Goal: Information Seeking & Learning: Learn about a topic

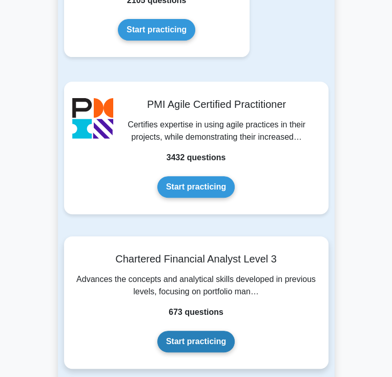
scroll to position [2055, 0]
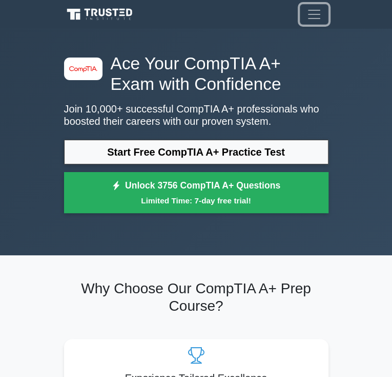
click at [322, 15] on span "Toggle navigation" at bounding box center [314, 14] width 15 height 15
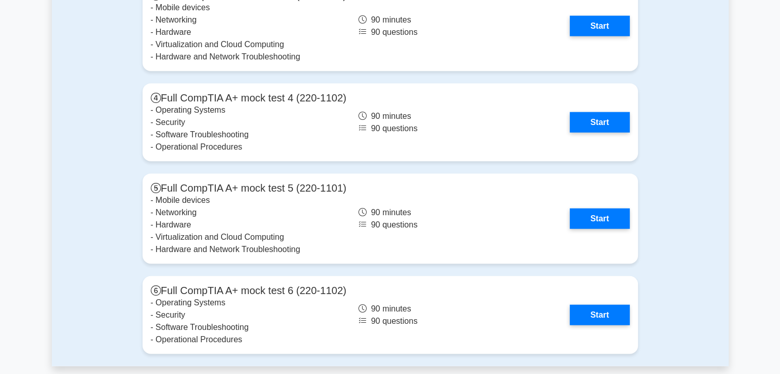
scroll to position [2455, 0]
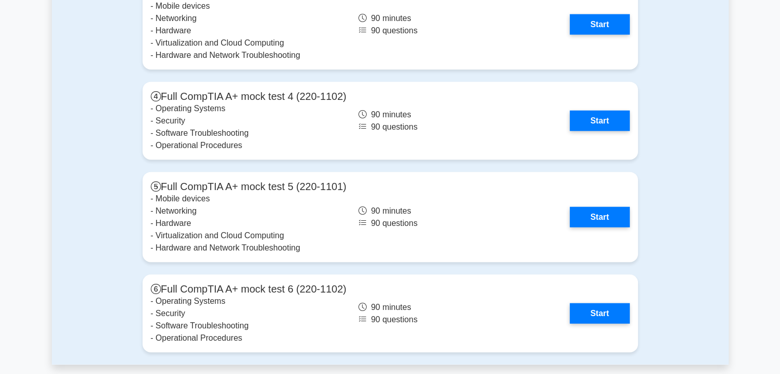
click at [392, 267] on div "Full mock tests Full CompTIA A+ mock test 1 (220-1101) - Mobile devices - Netwo…" at bounding box center [390, 60] width 508 height 610
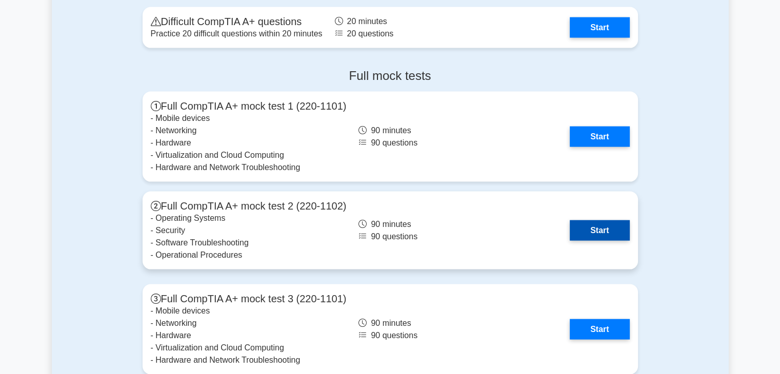
scroll to position [2148, 0]
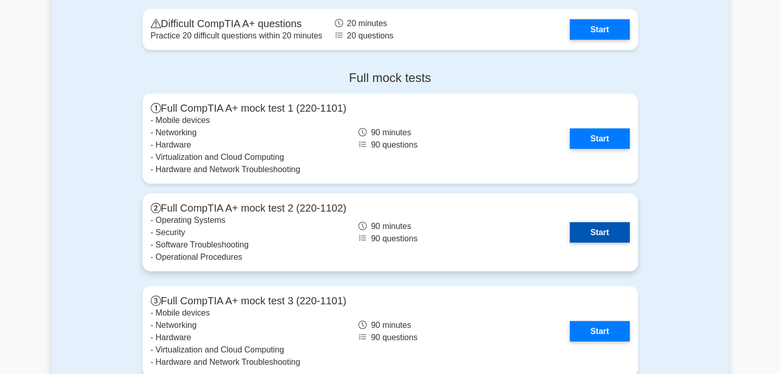
click at [392, 229] on link "Start" at bounding box center [600, 233] width 60 height 21
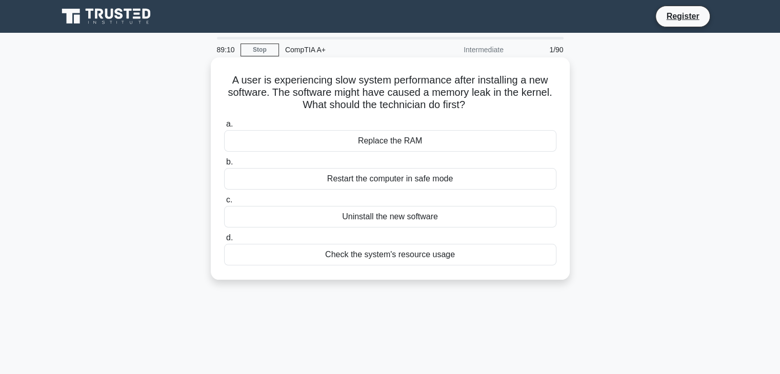
click at [399, 255] on div "Check the system's resource usage" at bounding box center [390, 255] width 332 height 22
click at [224, 242] on input "d. Check the system's resource usage" at bounding box center [224, 238] width 0 height 7
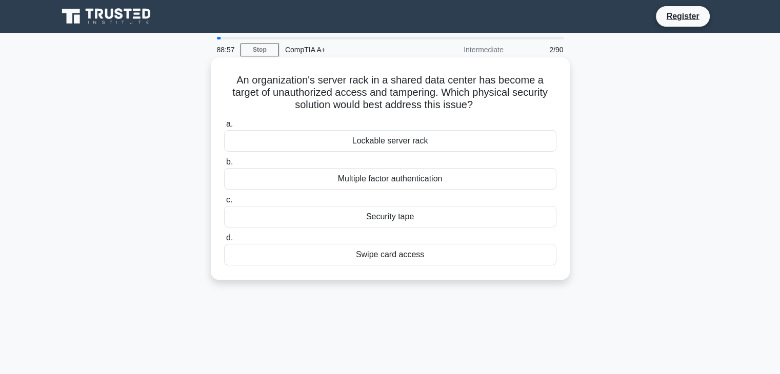
click at [360, 251] on div "Swipe card access" at bounding box center [390, 255] width 332 height 22
click at [224, 242] on input "d. Swipe card access" at bounding box center [224, 238] width 0 height 7
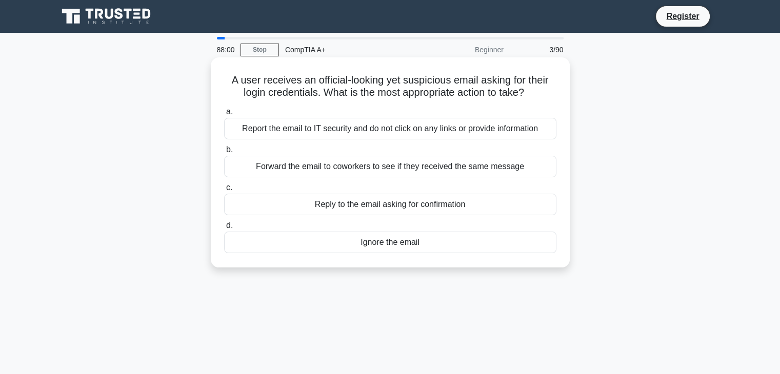
click at [343, 127] on div "Report the email to IT security and do not click on any links or provide inform…" at bounding box center [390, 129] width 332 height 22
click at [224, 115] on input "a. Report the email to IT security and do not click on any links or provide inf…" at bounding box center [224, 112] width 0 height 7
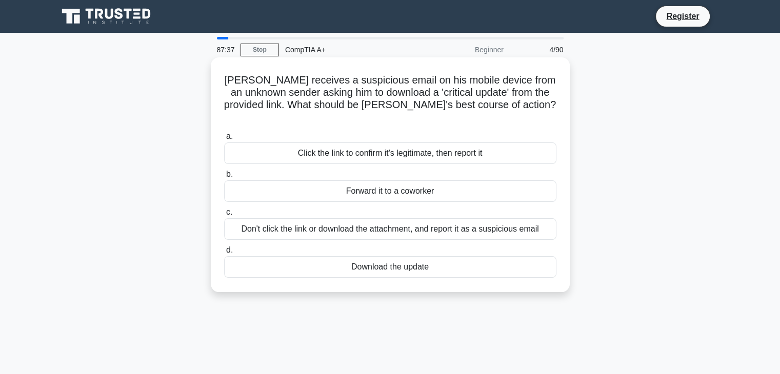
click at [361, 219] on div "Don't click the link or download the attachment, and report it as a suspicious …" at bounding box center [390, 230] width 332 height 22
click at [224, 216] on input "c. Don't click the link or download the attachment, and report it as a suspicio…" at bounding box center [224, 212] width 0 height 7
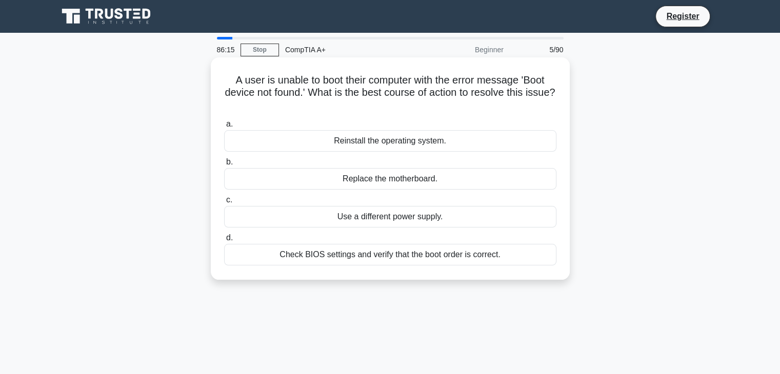
click at [433, 255] on div "Check BIOS settings and verify that the boot order is correct." at bounding box center [390, 255] width 332 height 22
click at [224, 242] on input "d. Check BIOS settings and verify that the boot order is correct." at bounding box center [224, 238] width 0 height 7
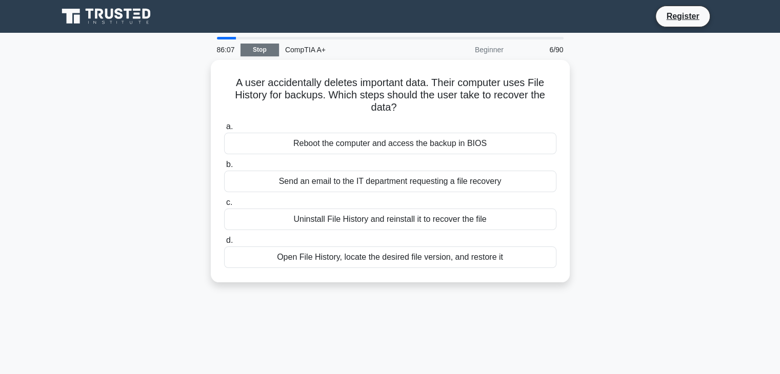
click at [254, 51] on link "Stop" at bounding box center [260, 50] width 38 height 13
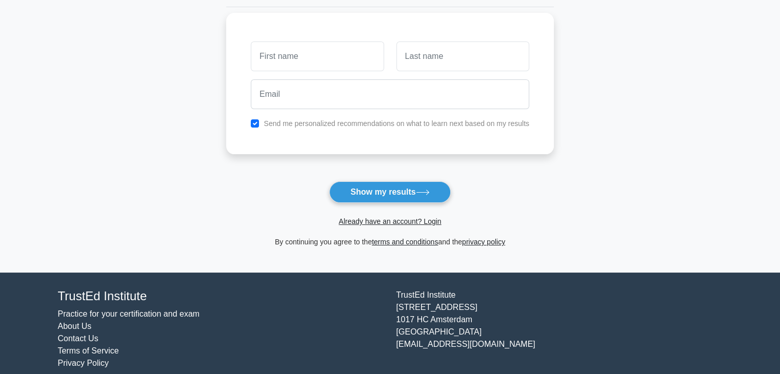
scroll to position [131, 0]
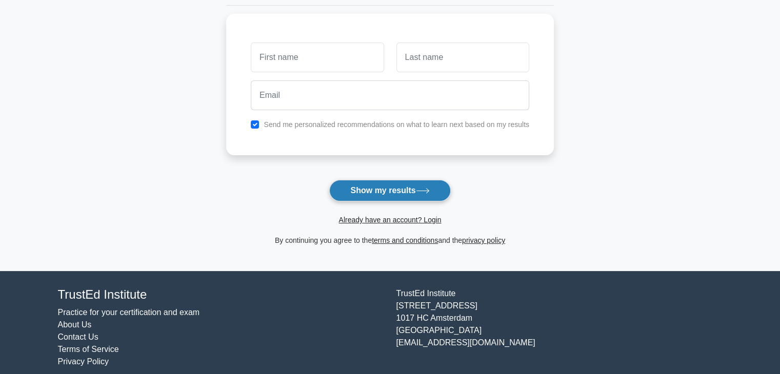
click at [359, 191] on button "Show my results" at bounding box center [389, 191] width 121 height 22
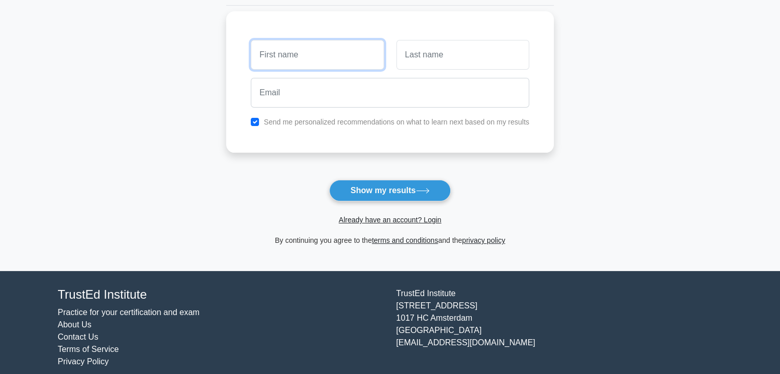
click at [299, 63] on input "text" at bounding box center [317, 55] width 133 height 30
type input "[PERSON_NAME]"
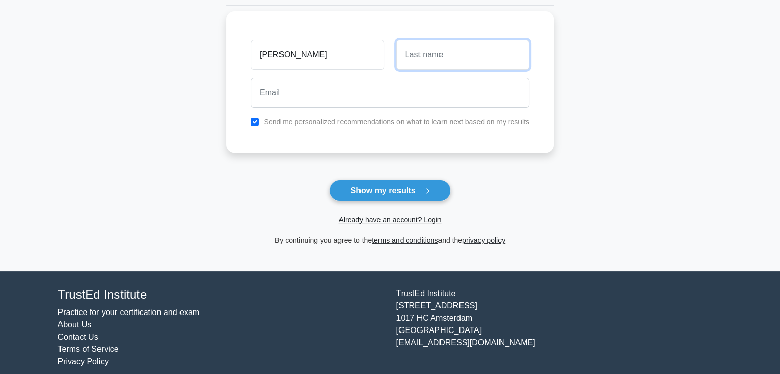
click at [419, 56] on input "text" at bounding box center [463, 55] width 133 height 30
type input "bindu"
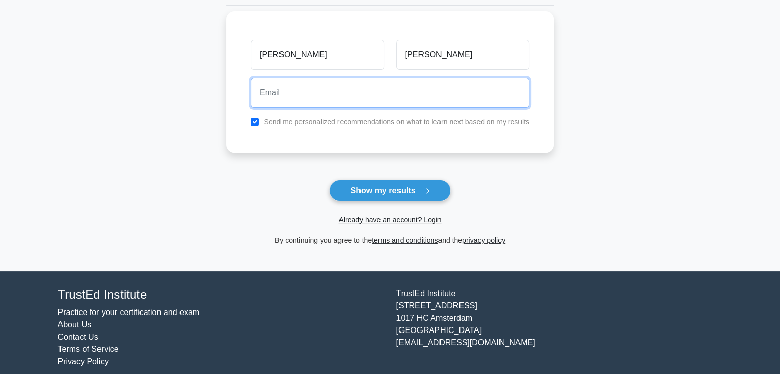
click at [312, 90] on input "email" at bounding box center [390, 93] width 279 height 30
type input "bindubrandon@gmail.com"
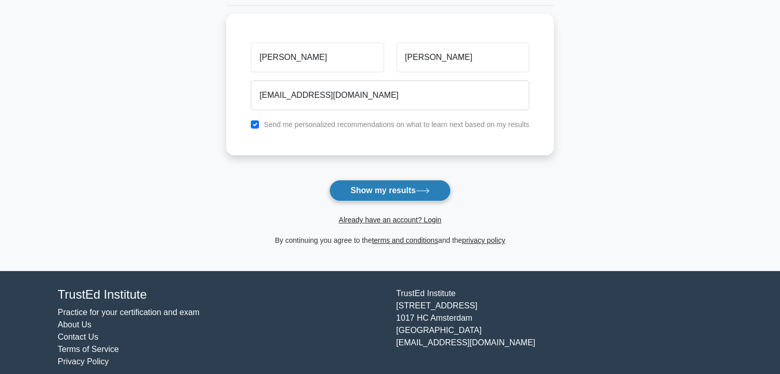
click at [353, 186] on button "Show my results" at bounding box center [389, 191] width 121 height 22
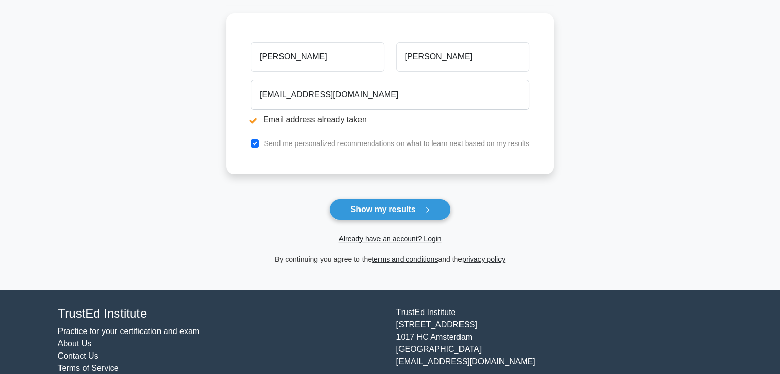
scroll to position [172, 0]
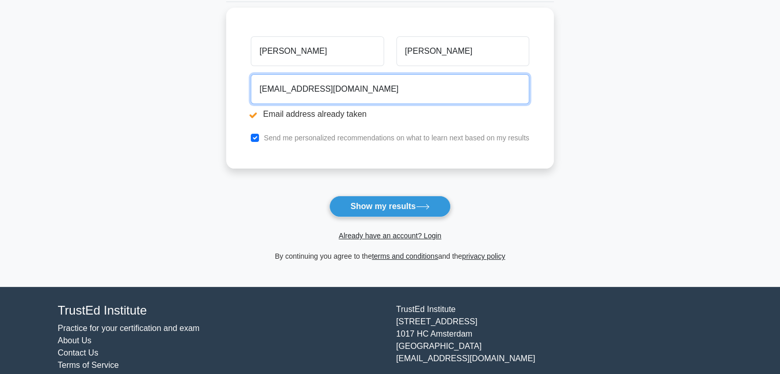
click at [377, 89] on input "[EMAIL_ADDRESS][DOMAIN_NAME]" at bounding box center [390, 89] width 279 height 30
click at [312, 87] on input "[EMAIL_ADDRESS][DOMAIN_NAME]" at bounding box center [390, 89] width 279 height 30
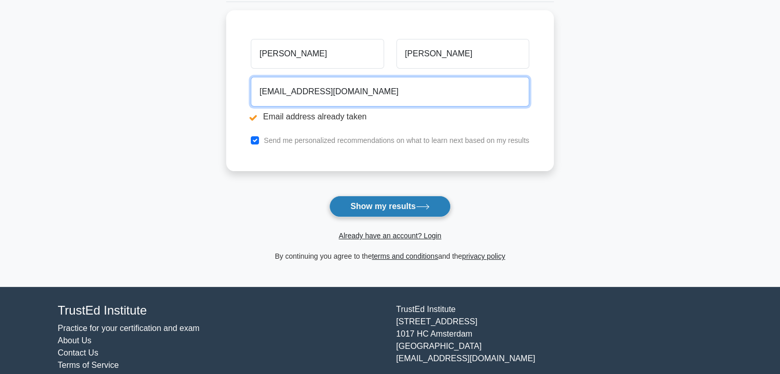
type input "[EMAIL_ADDRESS][DOMAIN_NAME]"
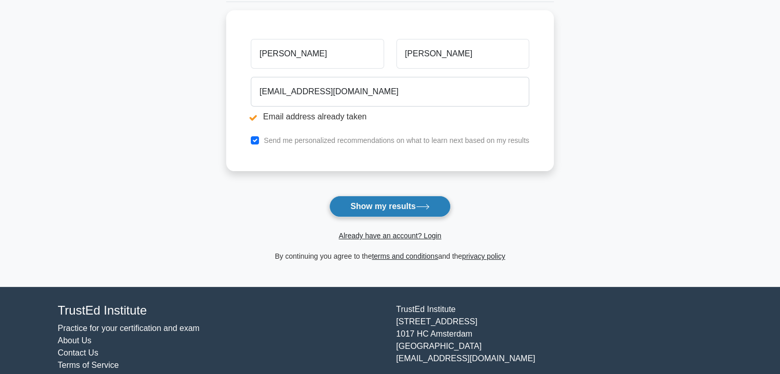
click at [362, 201] on button "Show my results" at bounding box center [389, 207] width 121 height 22
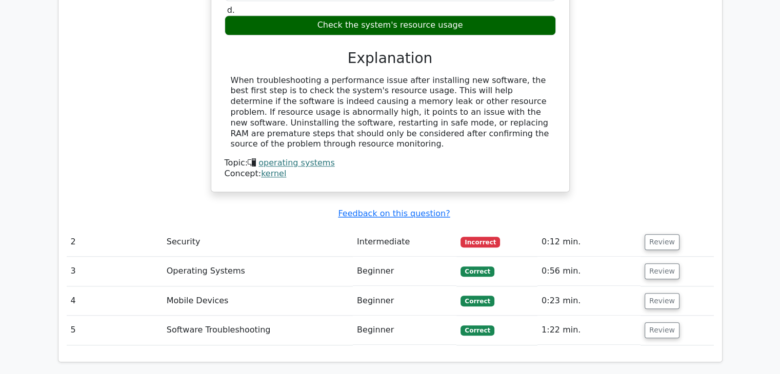
scroll to position [982, 0]
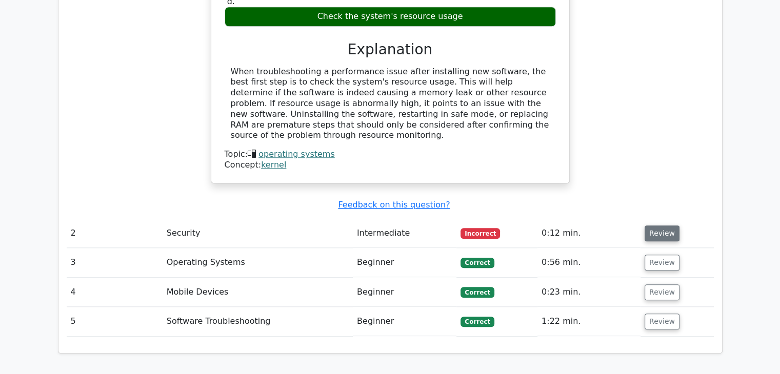
click at [666, 226] on button "Review" at bounding box center [662, 234] width 35 height 16
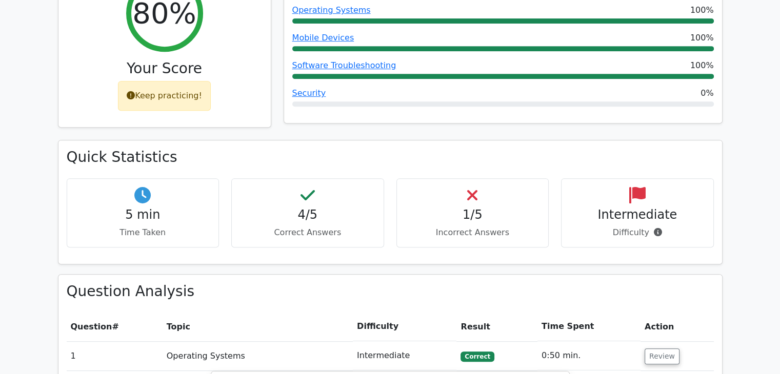
scroll to position [444, 0]
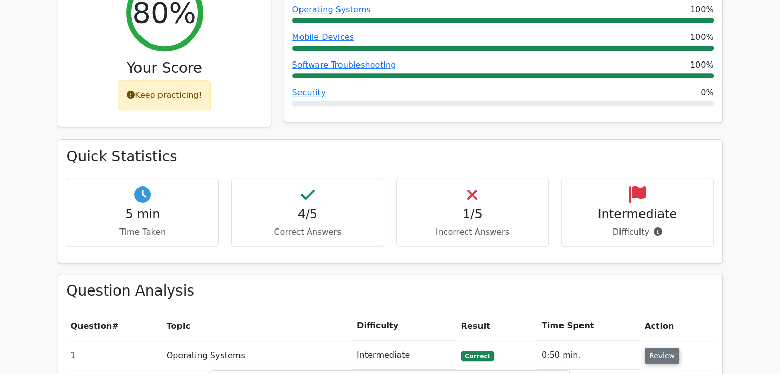
click at [645, 348] on button "Review" at bounding box center [662, 356] width 35 height 16
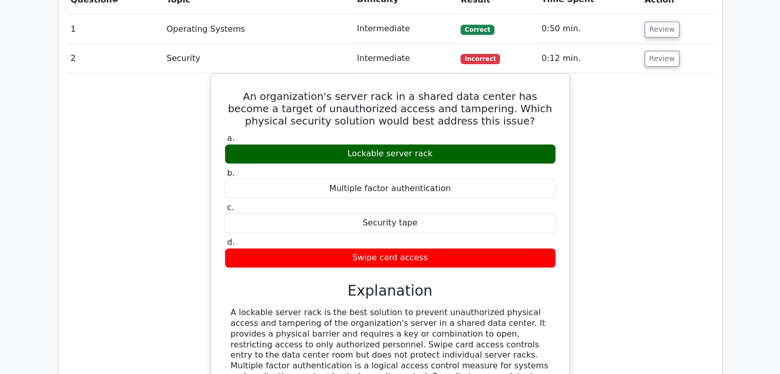
scroll to position [768, 0]
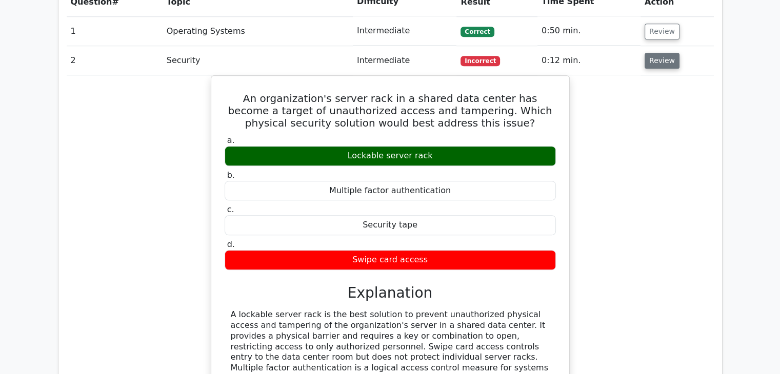
click at [657, 53] on button "Review" at bounding box center [662, 61] width 35 height 16
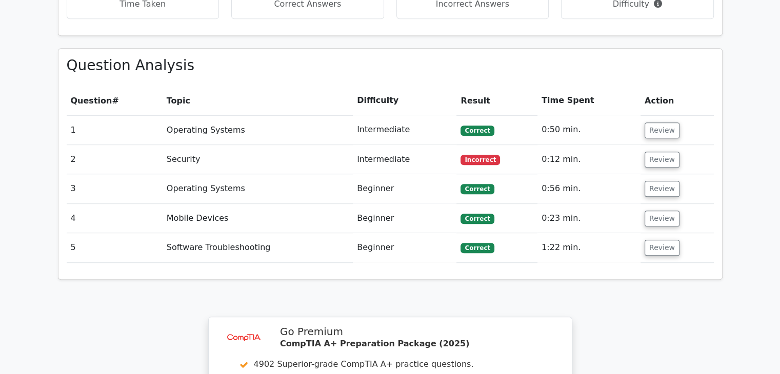
scroll to position [672, 0]
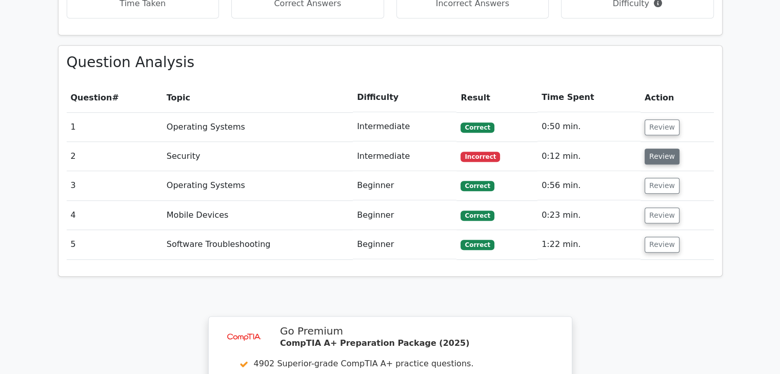
click at [669, 149] on button "Review" at bounding box center [662, 157] width 35 height 16
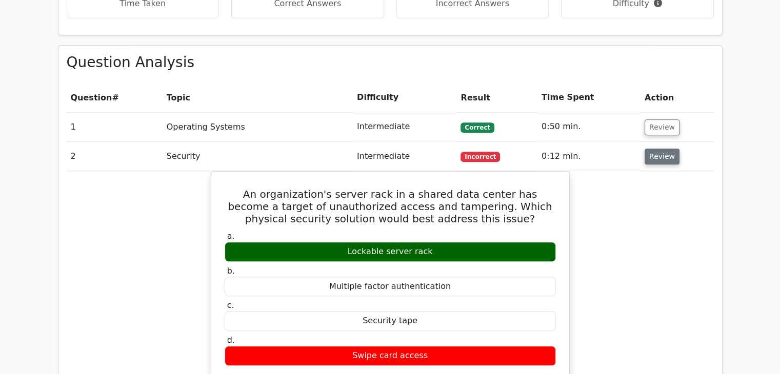
click at [669, 149] on button "Review" at bounding box center [662, 157] width 35 height 16
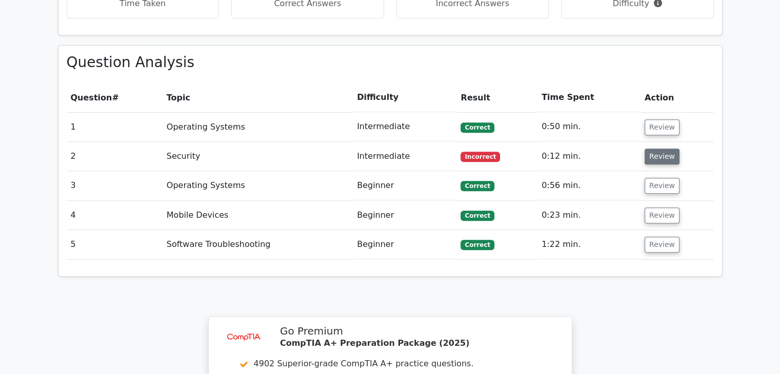
click at [655, 149] on button "Review" at bounding box center [662, 157] width 35 height 16
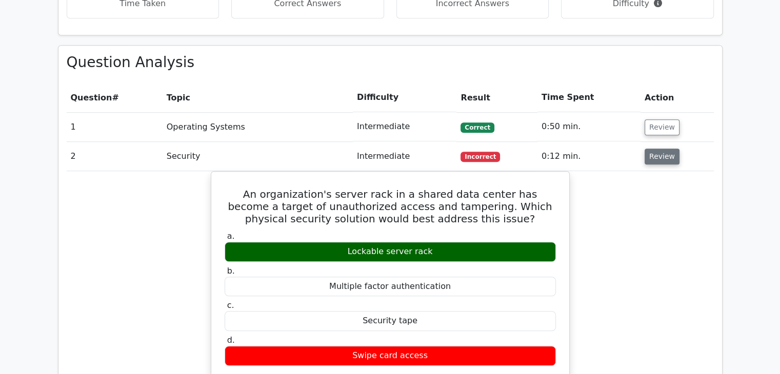
click at [655, 149] on button "Review" at bounding box center [662, 157] width 35 height 16
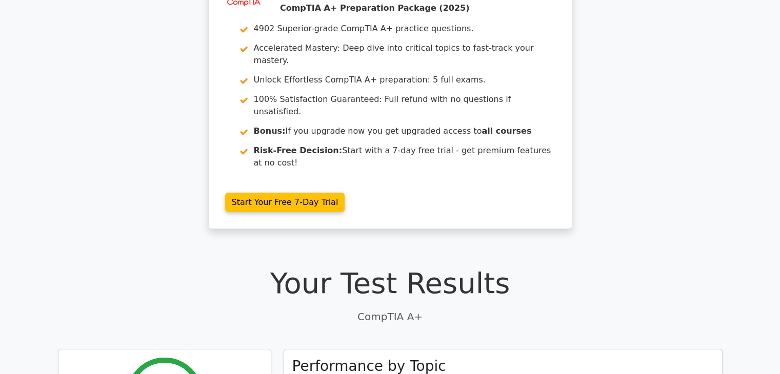
scroll to position [0, 0]
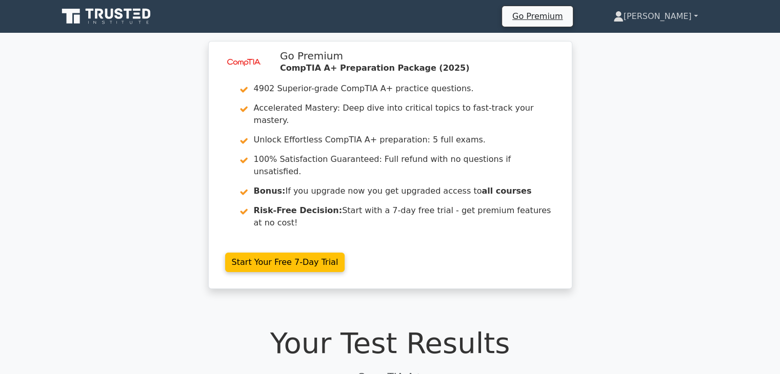
click at [679, 14] on link "[PERSON_NAME]" at bounding box center [656, 16] width 134 height 21
click at [646, 39] on link "Profile" at bounding box center [629, 40] width 81 height 16
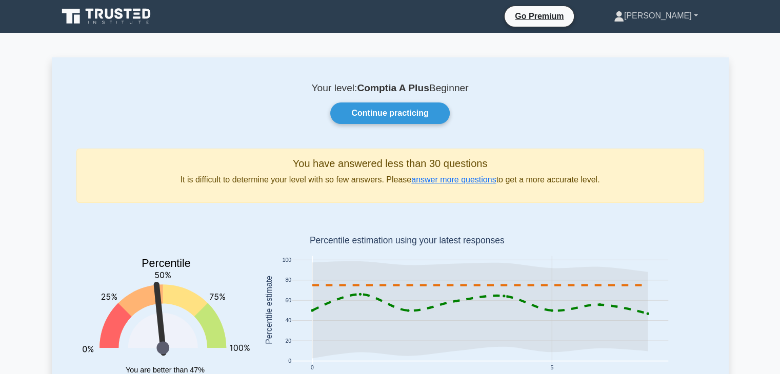
click at [694, 15] on link "[PERSON_NAME]" at bounding box center [655, 16] width 133 height 21
click at [651, 43] on link "Profile" at bounding box center [630, 40] width 81 height 16
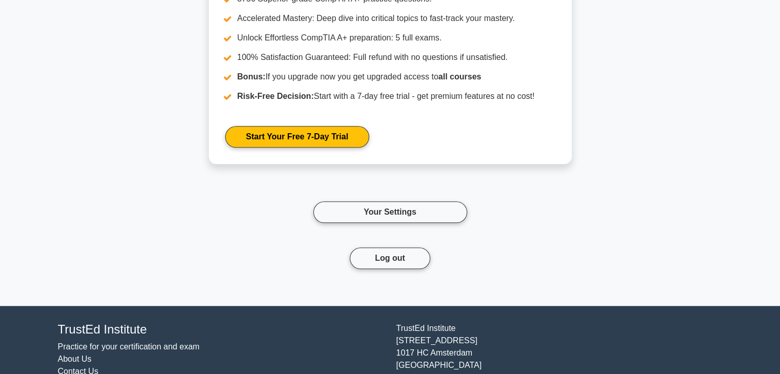
scroll to position [1030, 0]
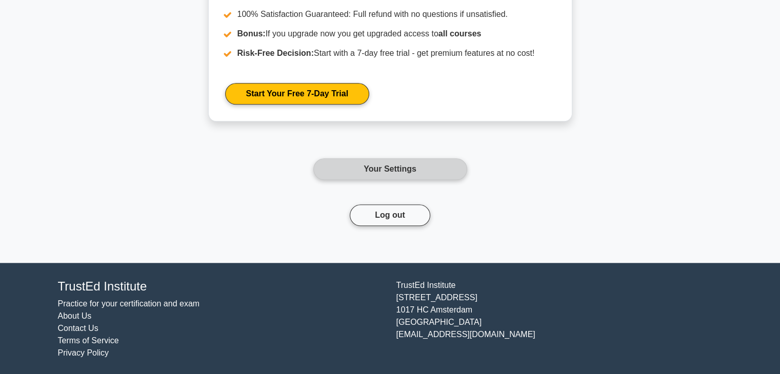
click at [372, 169] on link "Your Settings" at bounding box center [390, 170] width 154 height 22
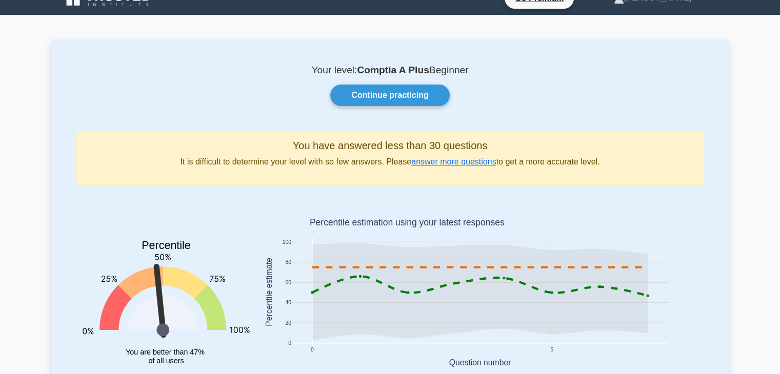
scroll to position [0, 0]
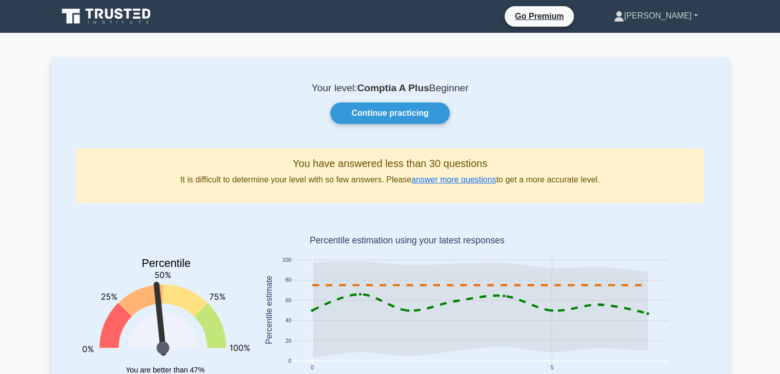
click at [678, 18] on link "[PERSON_NAME]" at bounding box center [655, 16] width 133 height 21
click at [417, 106] on link "Continue practicing" at bounding box center [389, 114] width 119 height 22
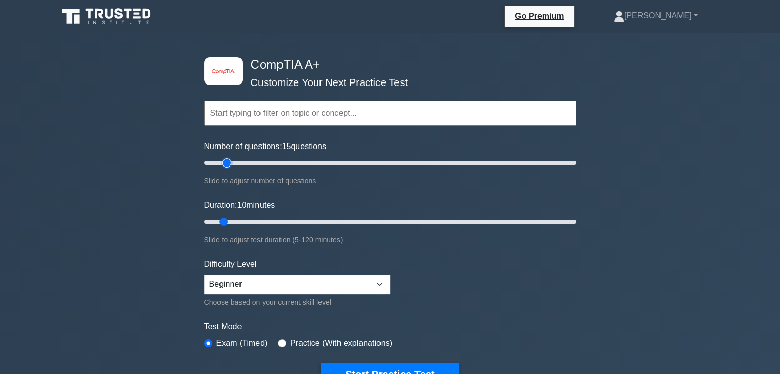
drag, startPoint x: 219, startPoint y: 166, endPoint x: 230, endPoint y: 166, distance: 10.8
type input "15"
click at [230, 166] on input "Number of questions: 15 questions" at bounding box center [390, 163] width 372 height 12
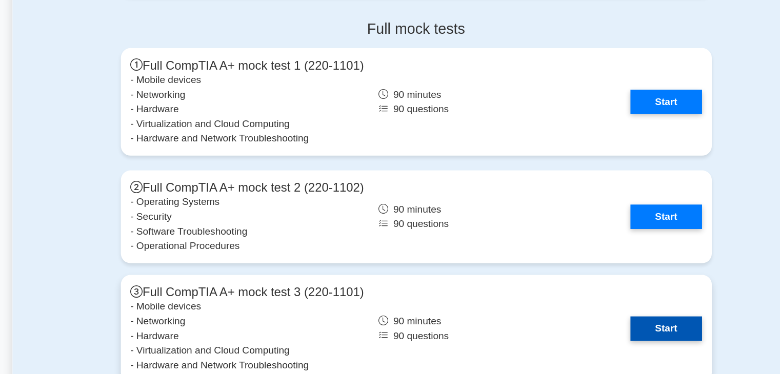
scroll to position [2430, 0]
